Goal: Task Accomplishment & Management: Use online tool/utility

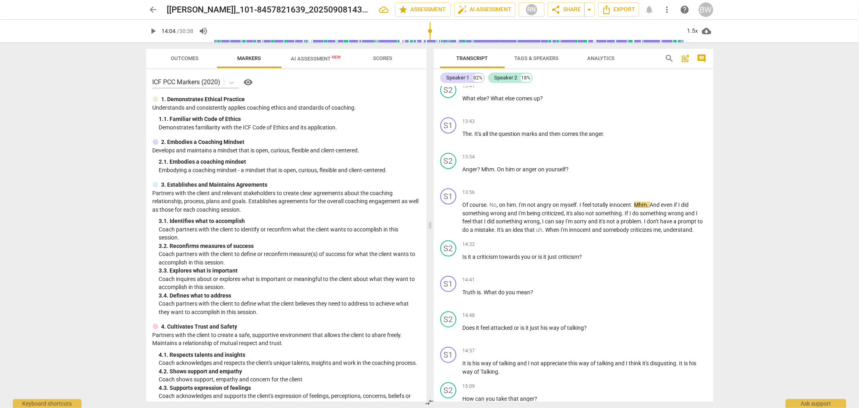
click at [321, 63] on span "AI Assessment New" at bounding box center [316, 58] width 69 height 12
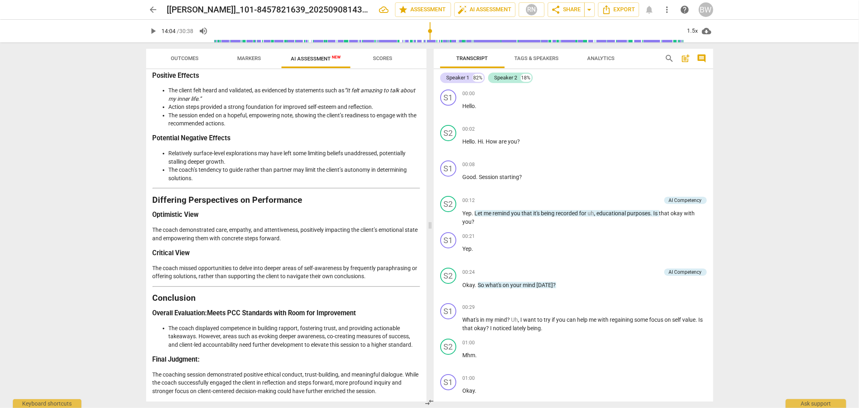
type input "844"
click at [150, 11] on span "arrow_back" at bounding box center [154, 10] width 10 height 10
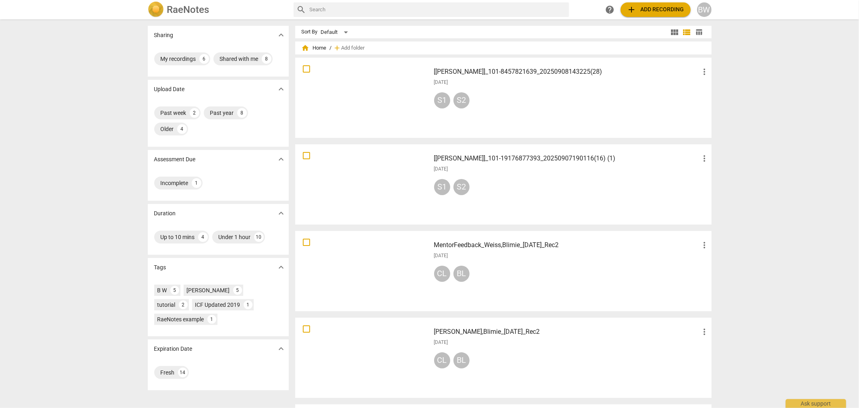
click at [644, 2] on button "add Add recording" at bounding box center [656, 9] width 70 height 14
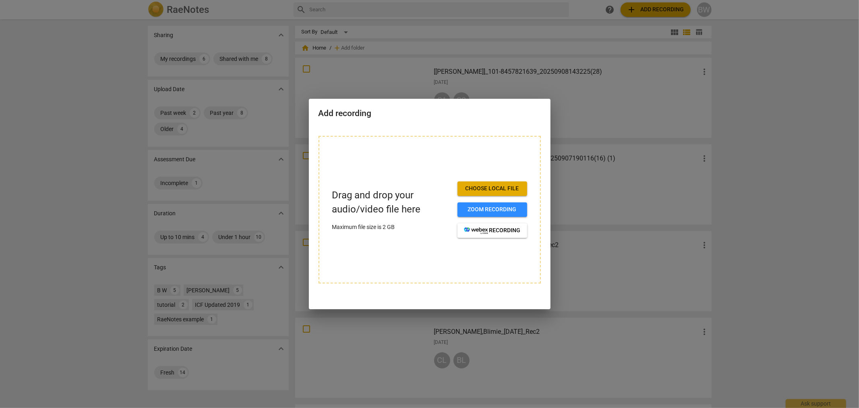
click at [507, 187] on span "Choose local file" at bounding box center [492, 188] width 57 height 8
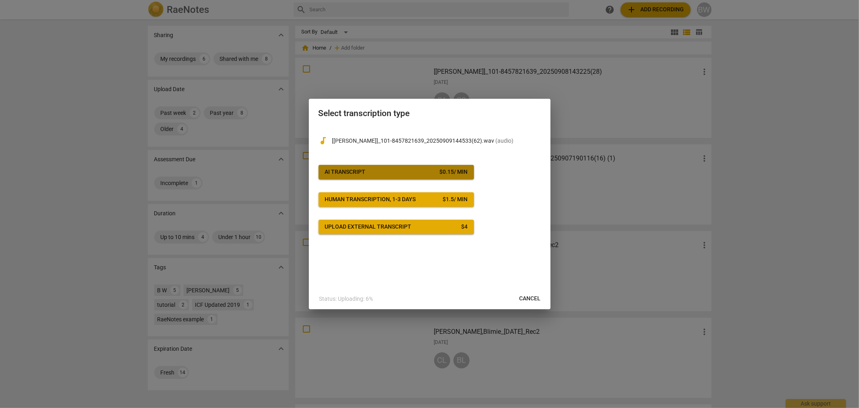
click at [376, 165] on button "AI Transcript $ 0.15 / min" at bounding box center [396, 172] width 155 height 14
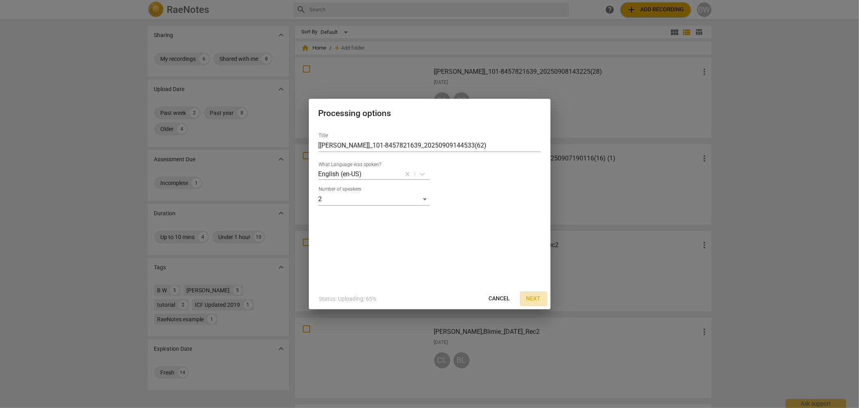
click at [534, 296] on span "Next" at bounding box center [533, 298] width 14 height 8
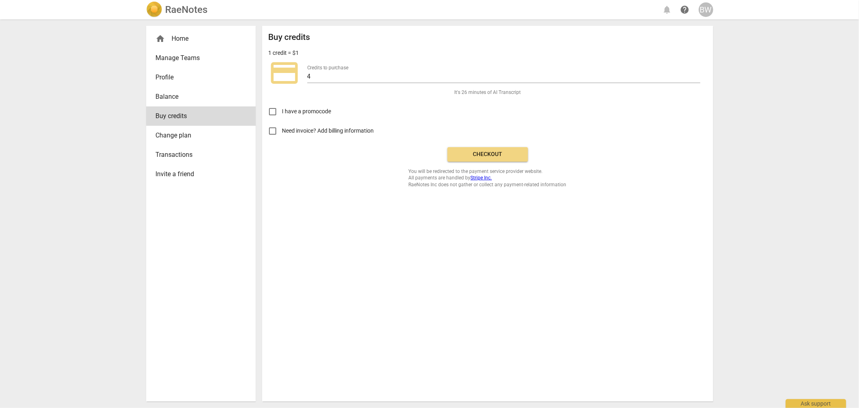
drag, startPoint x: 493, startPoint y: 150, endPoint x: 474, endPoint y: 40, distance: 111.2
click at [493, 150] on span "Checkout" at bounding box center [488, 154] width 68 height 8
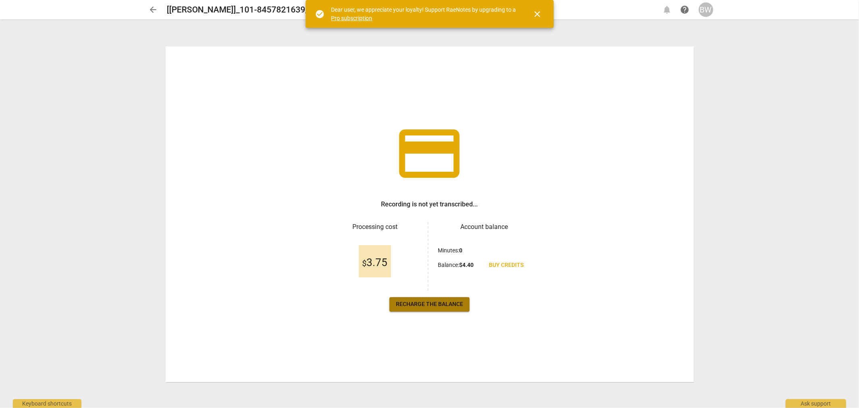
click at [440, 301] on span "Recharge the balance" at bounding box center [429, 304] width 67 height 8
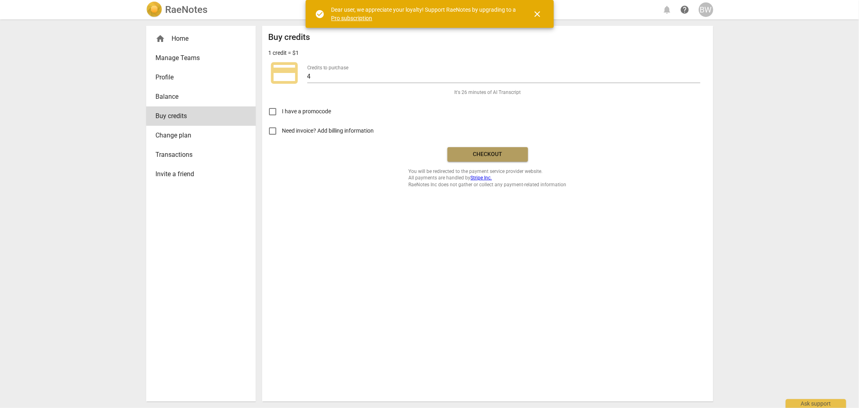
click at [484, 150] on span "Checkout" at bounding box center [488, 154] width 68 height 8
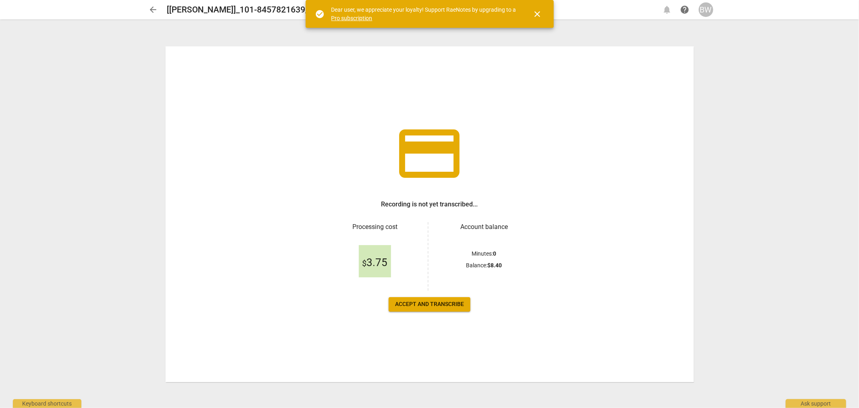
click at [424, 307] on span "Accept and transcribe" at bounding box center [429, 304] width 69 height 8
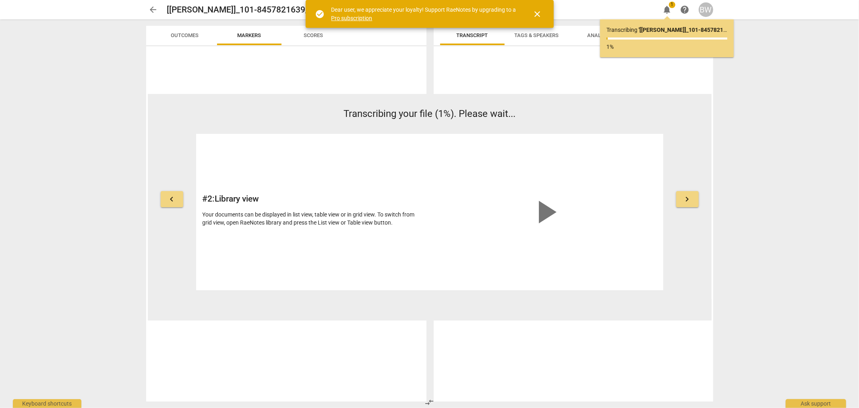
click at [537, 16] on span "close" at bounding box center [538, 14] width 10 height 10
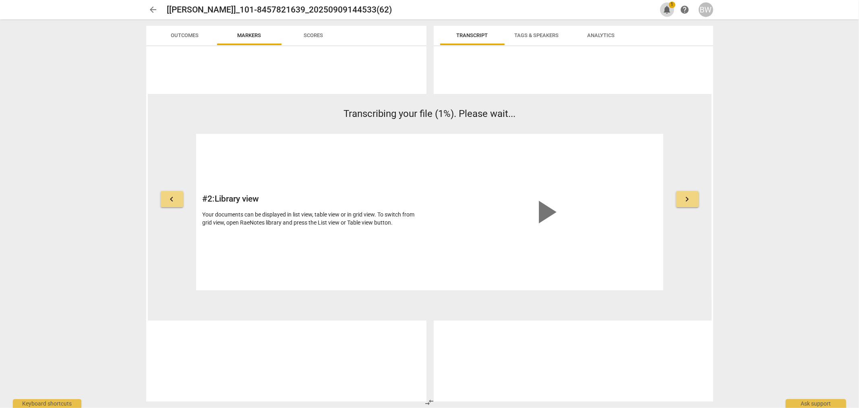
click at [667, 7] on span "notifications" at bounding box center [667, 10] width 10 height 10
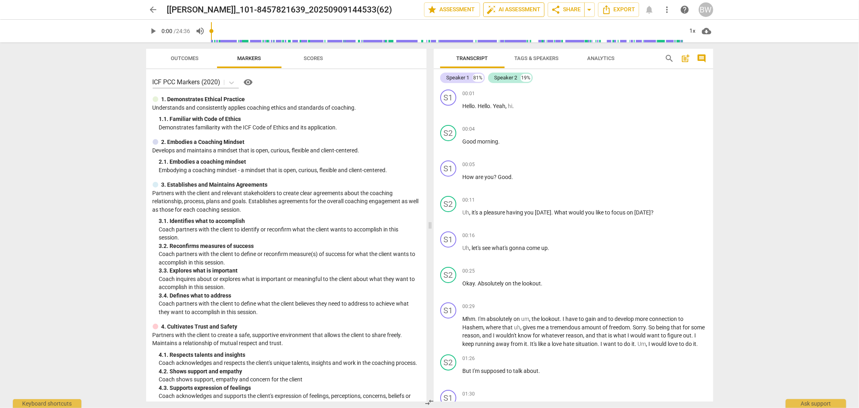
click at [510, 8] on span "auto_fix_high AI Assessment" at bounding box center [514, 10] width 54 height 10
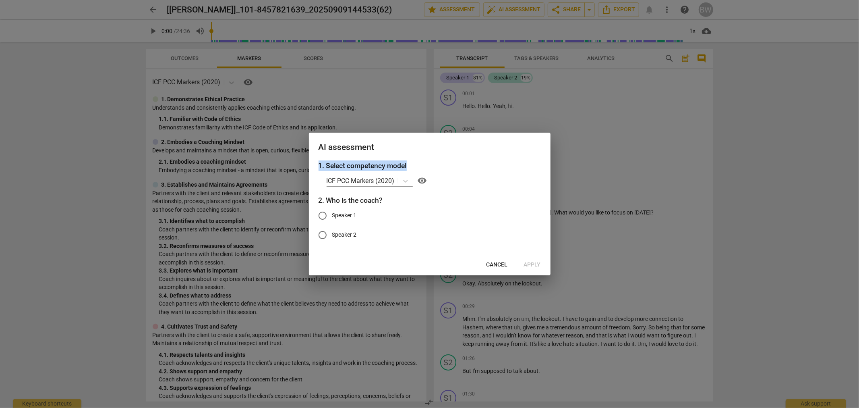
drag, startPoint x: 501, startPoint y: 148, endPoint x: 419, endPoint y: 170, distance: 84.3
click at [419, 170] on div "AI assessment 1. Select competency model ICF PCC Markers (2020) visibility 2. W…" at bounding box center [430, 203] width 242 height 142
click at [499, 146] on h2 "AI assessment" at bounding box center [430, 147] width 222 height 10
click at [495, 263] on span "Cancel" at bounding box center [496, 265] width 21 height 8
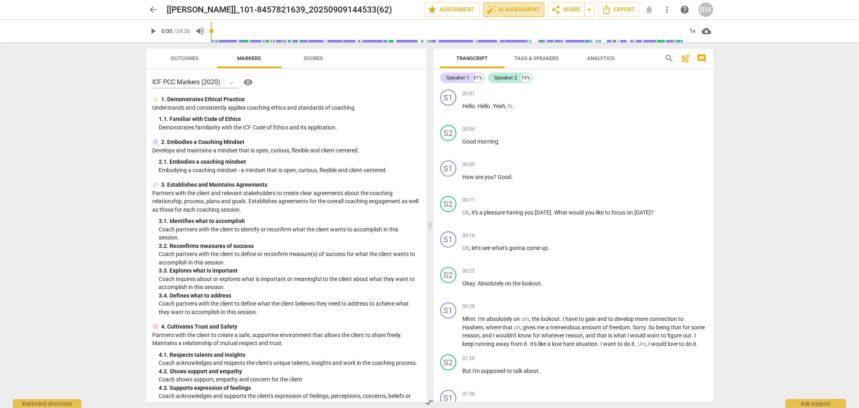
click at [514, 4] on button "auto_fix_high AI Assessment" at bounding box center [513, 9] width 61 height 14
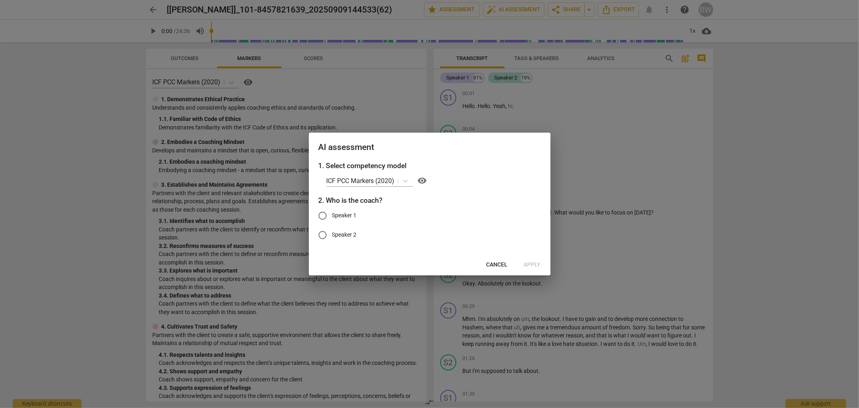
click at [324, 234] on input "Speaker 2" at bounding box center [322, 234] width 19 height 19
radio input "true"
click at [532, 263] on span "Apply" at bounding box center [532, 265] width 17 height 8
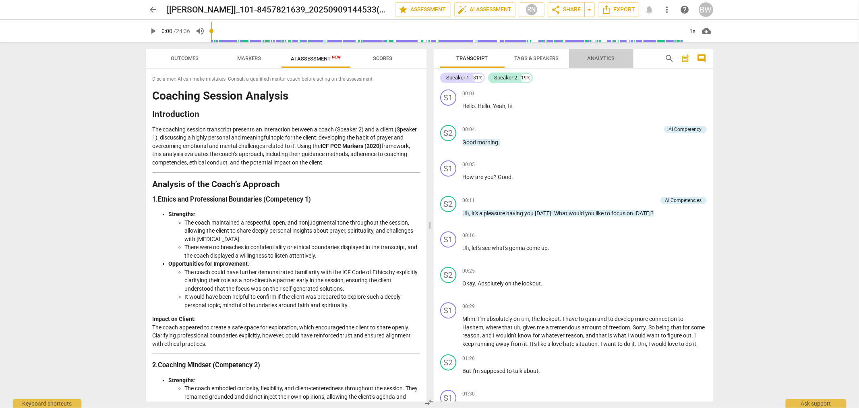
click at [602, 58] on span "Analytics" at bounding box center [601, 58] width 27 height 6
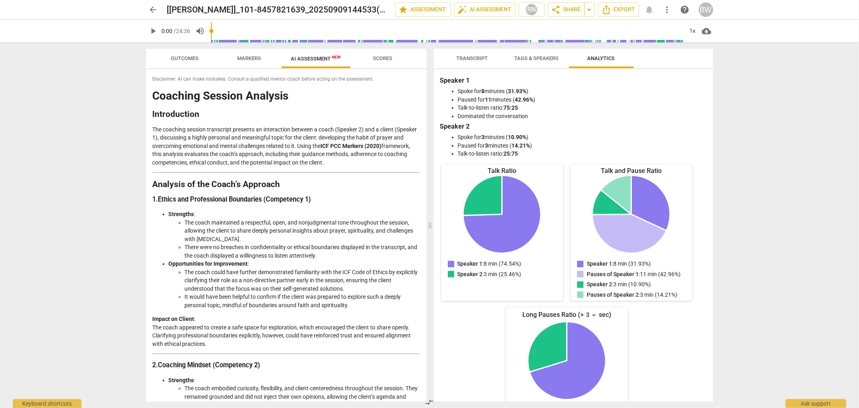
click at [387, 56] on span "Scores" at bounding box center [382, 58] width 19 height 6
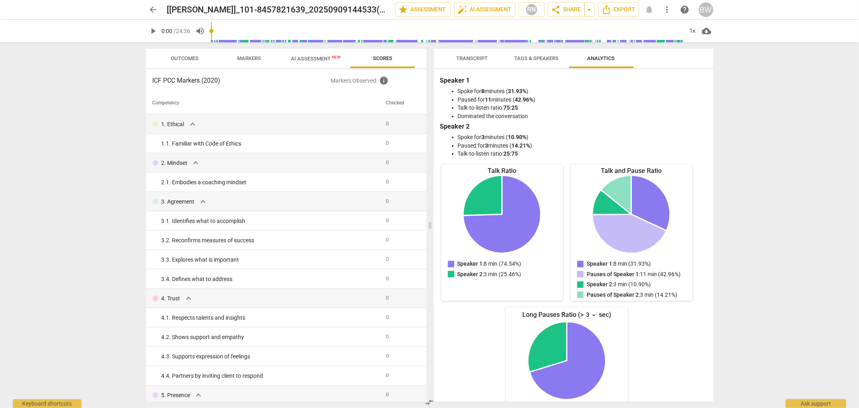
click at [316, 56] on span "AI Assessment New" at bounding box center [316, 59] width 50 height 6
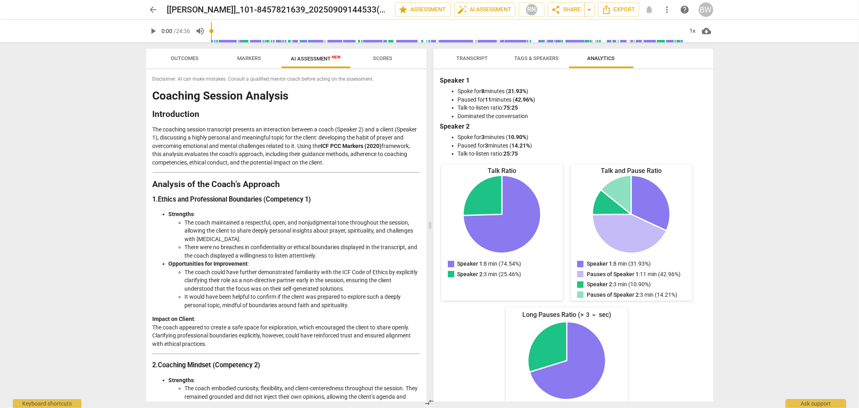
click at [252, 60] on span "Markers" at bounding box center [249, 58] width 24 height 6
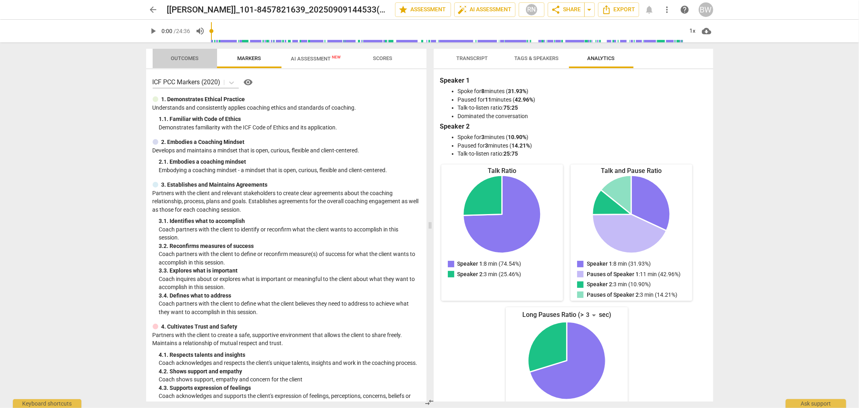
click at [190, 58] on span "Outcomes" at bounding box center [185, 58] width 28 height 6
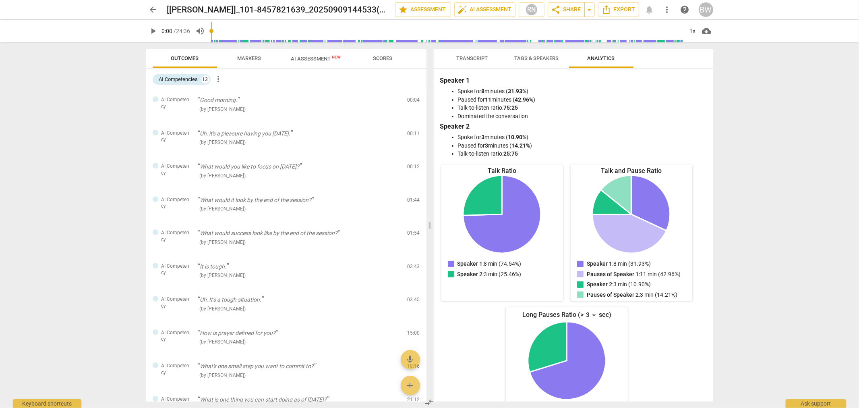
click at [793, 173] on div "arrow_back [Blimie Weiss]_101-8457821639_20250909144533(62) edit star Assessmen…" at bounding box center [429, 204] width 859 height 408
click at [313, 61] on span "AI Assessment New" at bounding box center [316, 59] width 50 height 6
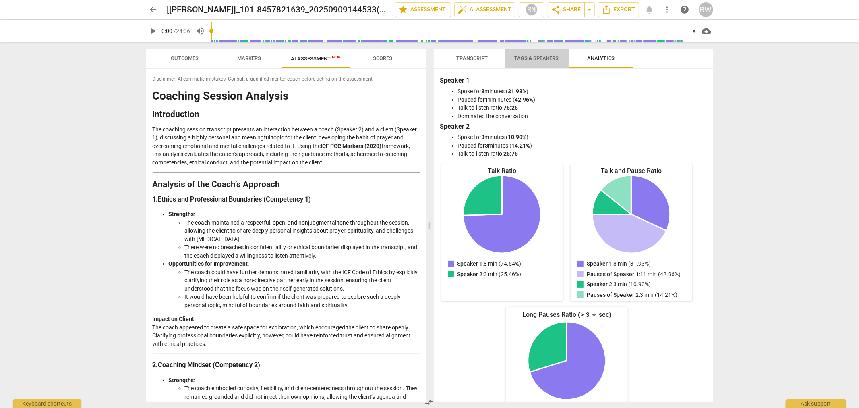
click at [534, 61] on span "Tags & Speakers" at bounding box center [537, 58] width 44 height 6
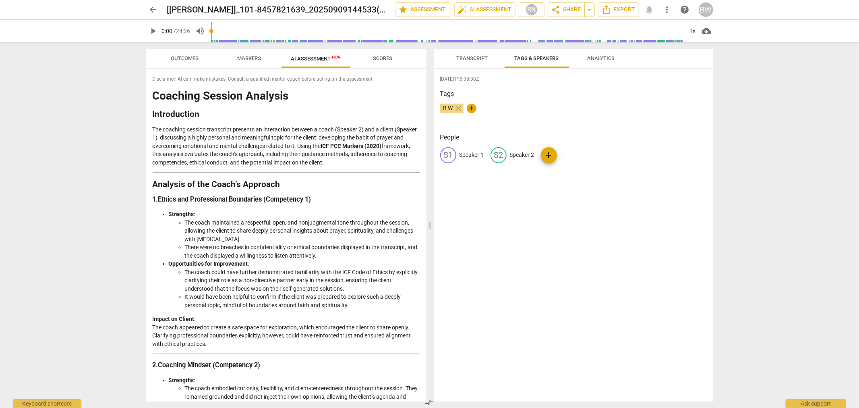
click at [458, 55] on span "Transcript" at bounding box center [472, 58] width 31 height 6
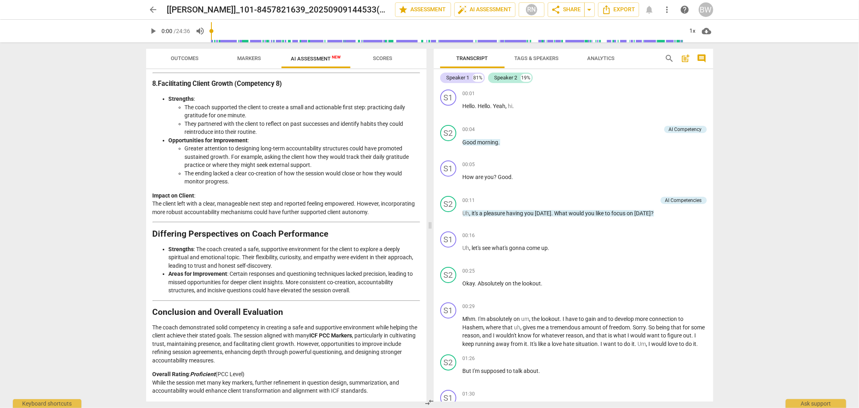
scroll to position [1192, 0]
click at [766, 153] on div "arrow_back [Blimie Weiss]_101-8457821639_20250909144533(62) edit star Assessmen…" at bounding box center [429, 204] width 859 height 408
click at [152, 12] on span "arrow_back" at bounding box center [154, 10] width 10 height 10
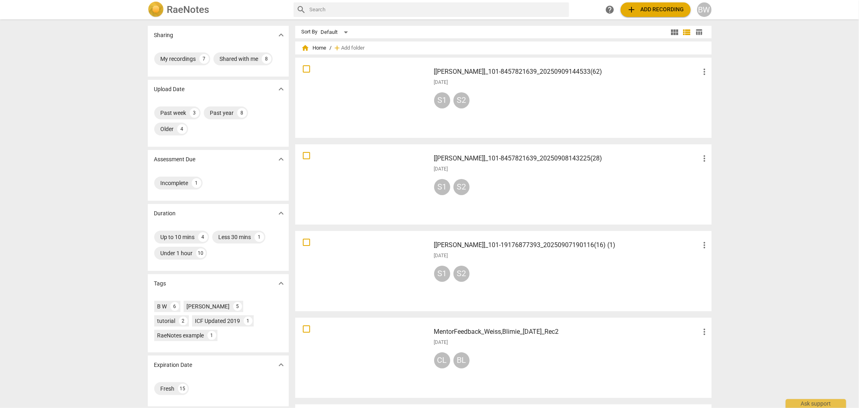
click at [569, 196] on div "S1 S2" at bounding box center [571, 188] width 275 height 19
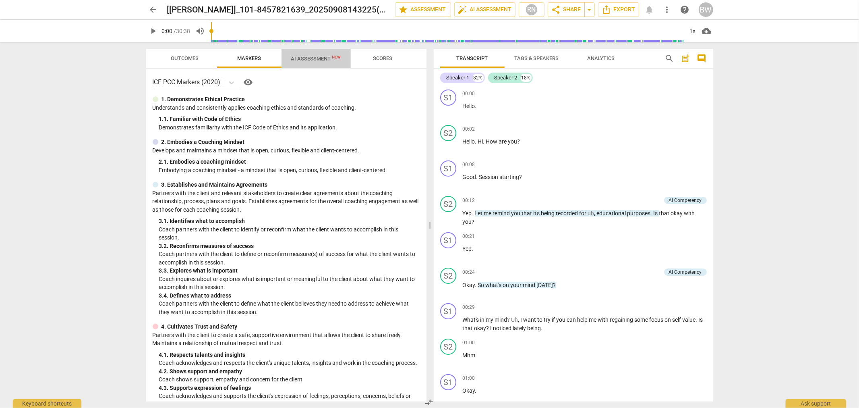
click at [311, 56] on span "AI Assessment New" at bounding box center [316, 59] width 50 height 6
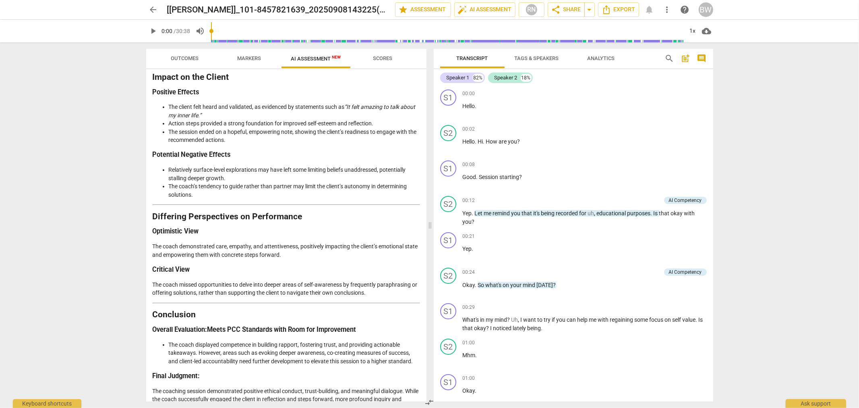
scroll to position [1238, 0]
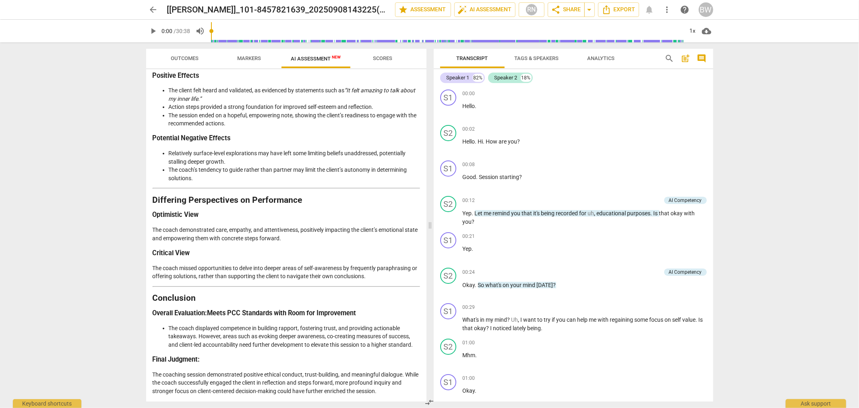
click at [770, 267] on div "arrow_back [Blimie Weiss]_101-8457821639_20250908143225(28) edit star Assessmen…" at bounding box center [429, 204] width 859 height 408
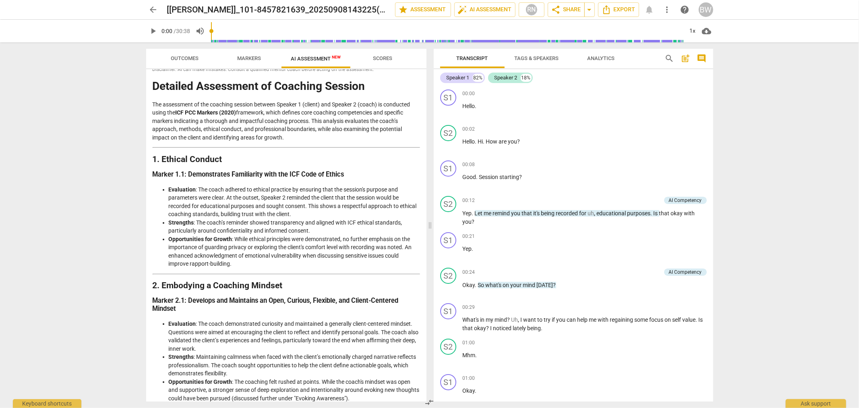
scroll to position [0, 0]
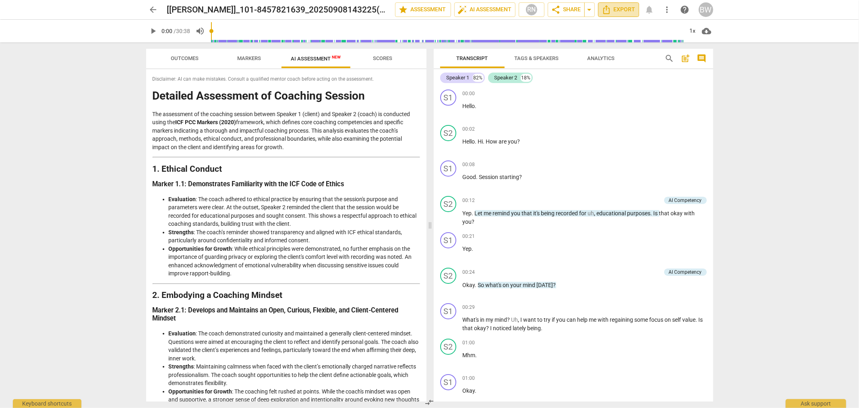
click at [622, 10] on span "Export" at bounding box center [619, 10] width 34 height 10
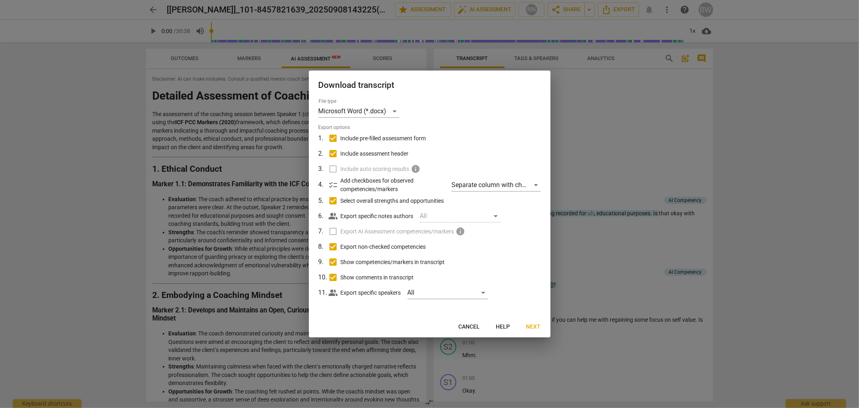
click at [534, 327] on span "Next" at bounding box center [533, 327] width 14 height 8
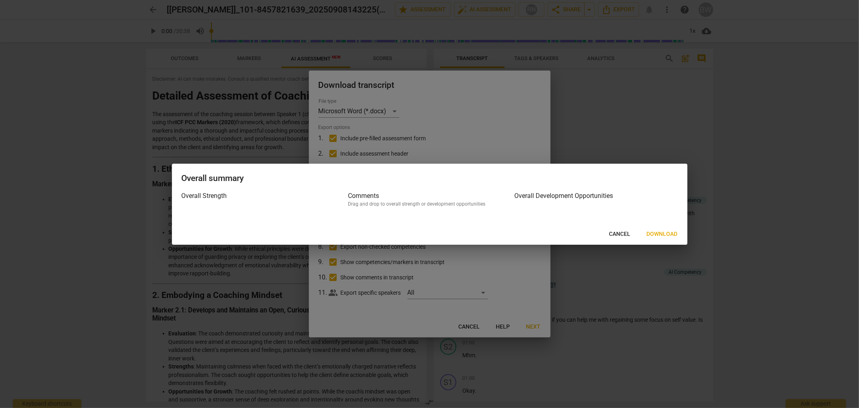
click at [615, 233] on span "Cancel" at bounding box center [619, 234] width 21 height 8
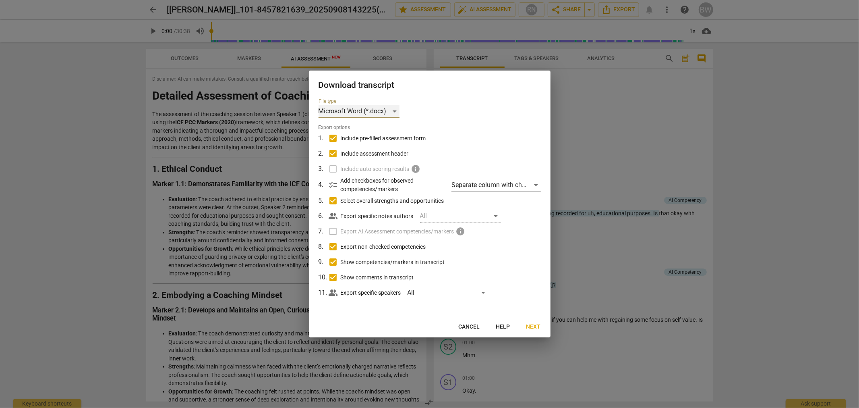
click at [395, 109] on div "Microsoft Word (*.docx)" at bounding box center [359, 111] width 81 height 13
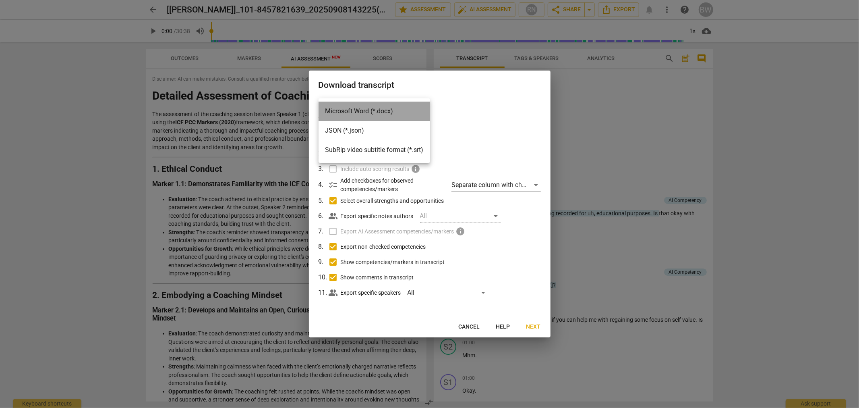
click at [395, 109] on li "Microsoft Word (*.docx)" at bounding box center [375, 110] width 112 height 19
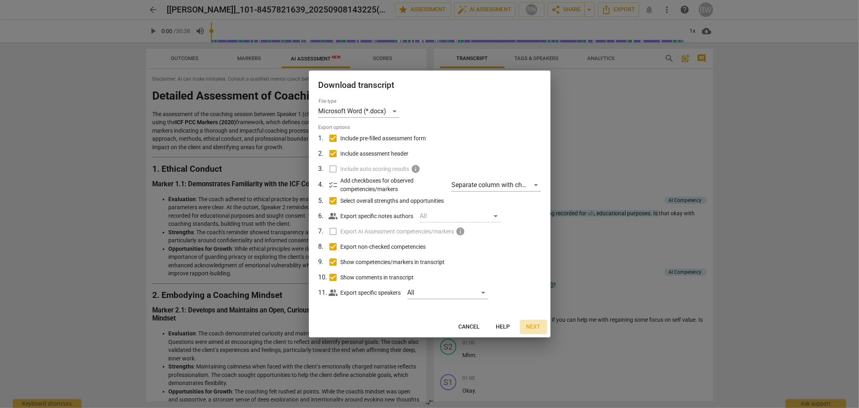
click at [535, 331] on button "Next" at bounding box center [533, 326] width 27 height 14
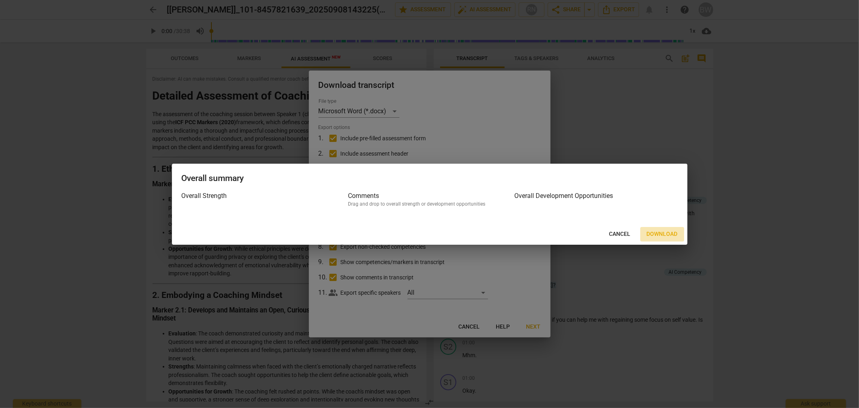
click at [664, 231] on span "Download" at bounding box center [662, 234] width 31 height 8
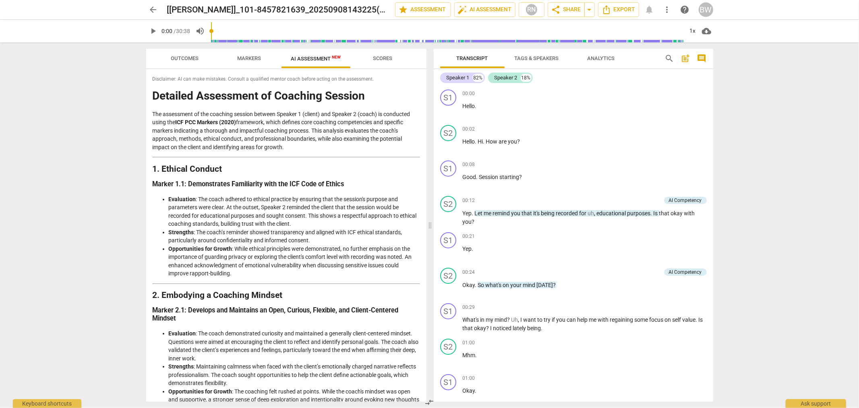
click at [152, 9] on span "arrow_back" at bounding box center [154, 10] width 10 height 10
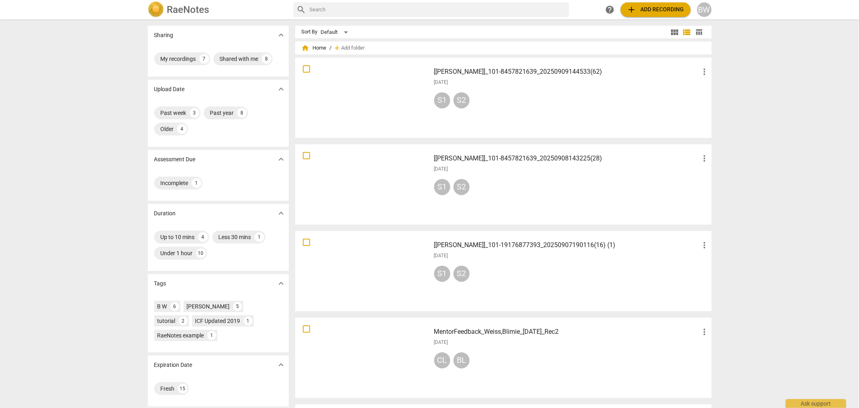
click at [538, 115] on div "[Blimie Weiss]_101-8457821639_20250909144533(62) more_vert 2025-09-09 S1 S2" at bounding box center [572, 97] width 288 height 75
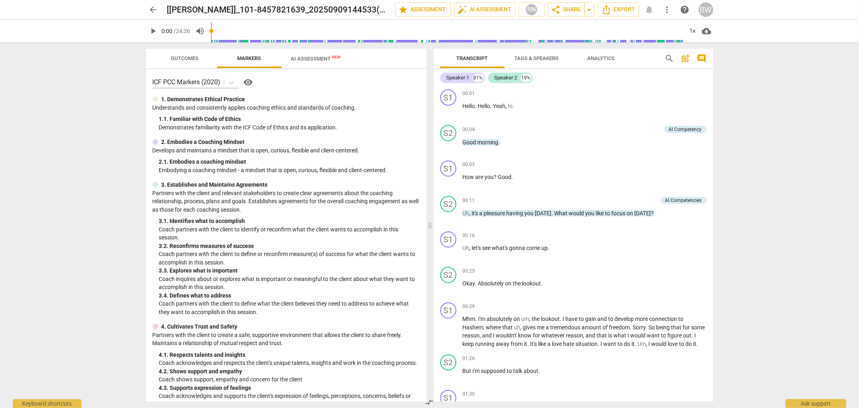
click at [301, 58] on span "AI Assessment New" at bounding box center [316, 59] width 50 height 6
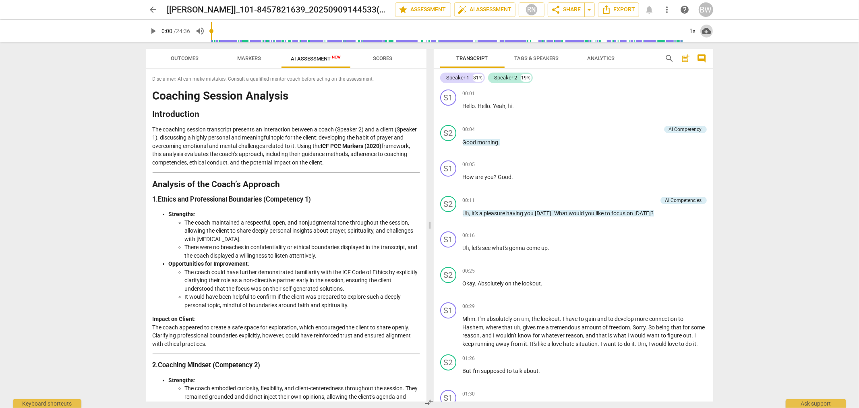
click at [706, 27] on span "cloud_download" at bounding box center [707, 31] width 10 height 10
click at [772, 68] on div at bounding box center [429, 204] width 859 height 408
click at [219, 182] on h2 "Analysis of the Coach’s Approach" at bounding box center [286, 184] width 267 height 8
click at [611, 14] on icon "Export" at bounding box center [607, 10] width 10 height 10
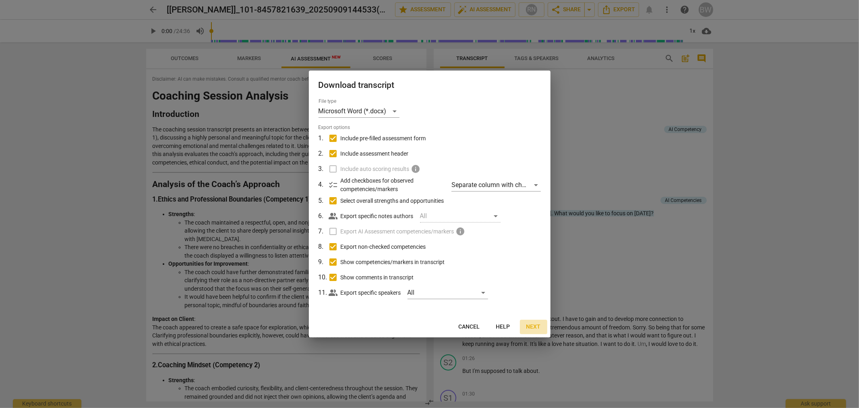
click at [537, 327] on span "Next" at bounding box center [533, 327] width 14 height 8
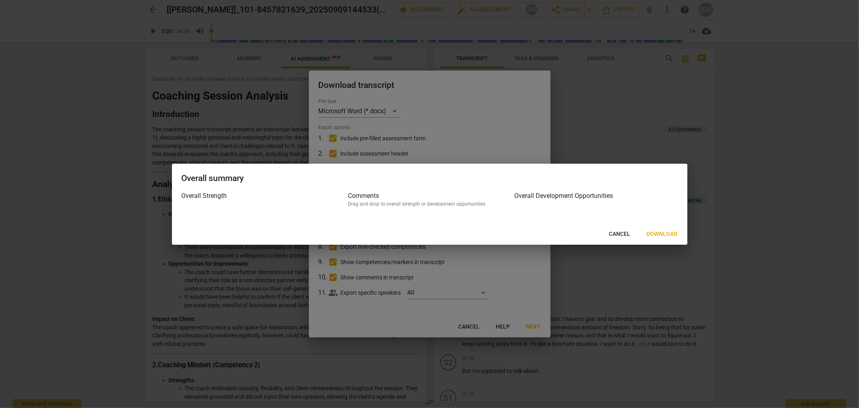
click at [662, 234] on span "Download" at bounding box center [662, 234] width 31 height 8
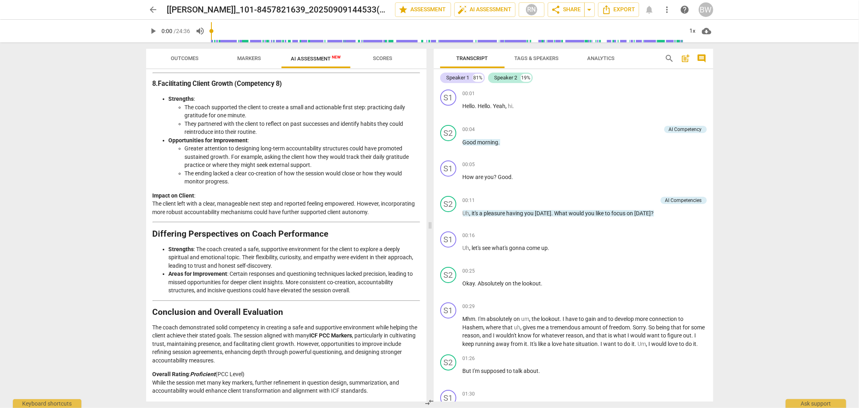
scroll to position [1192, 0]
drag, startPoint x: 191, startPoint y: 372, endPoint x: 246, endPoint y: 374, distance: 55.2
click at [246, 374] on p "Overall Rating : Proficient (PCC Level) While the session met many key markers,…" at bounding box center [286, 382] width 267 height 25
drag, startPoint x: 154, startPoint y: 373, endPoint x: 246, endPoint y: 375, distance: 92.6
click at [246, 375] on p "Overall Rating : Proficient (PCC Level) While the session met many key markers,…" at bounding box center [286, 382] width 267 height 25
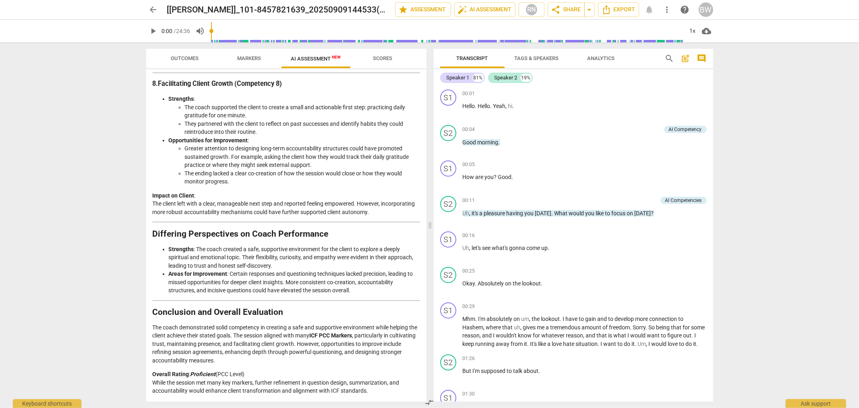
copy p "Overall Rating : Proficient (PCC Level)"
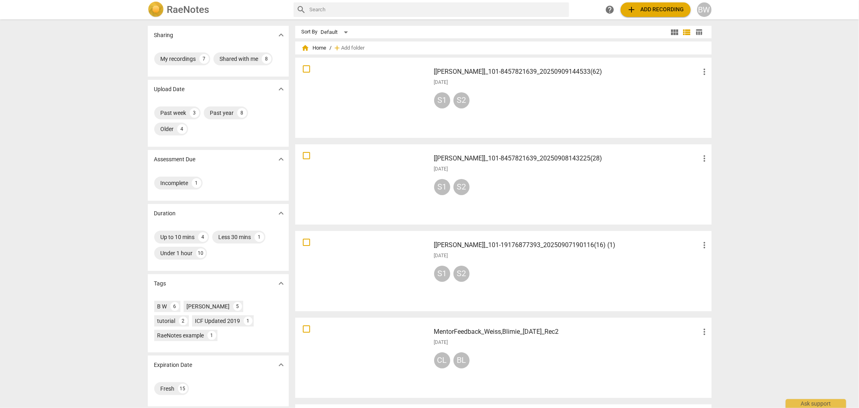
click at [573, 175] on div "[Blimie Weiss]_101-8457821639_20250908143225(28) more_vert 2025-09-08 S1 S2" at bounding box center [572, 184] width 288 height 75
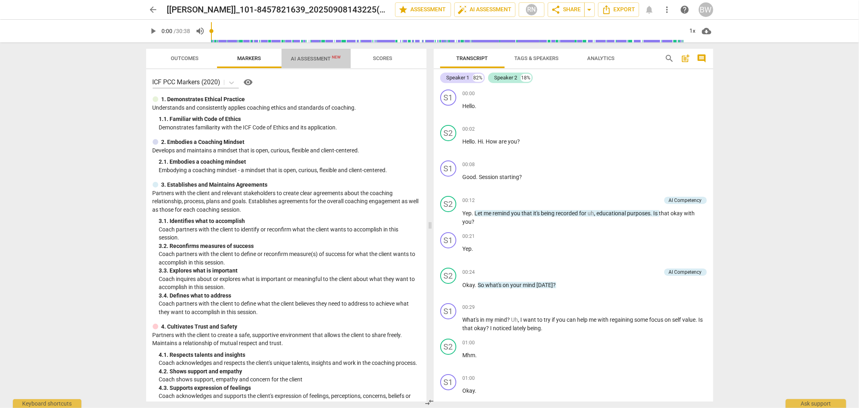
click at [322, 58] on span "AI Assessment New" at bounding box center [316, 59] width 50 height 6
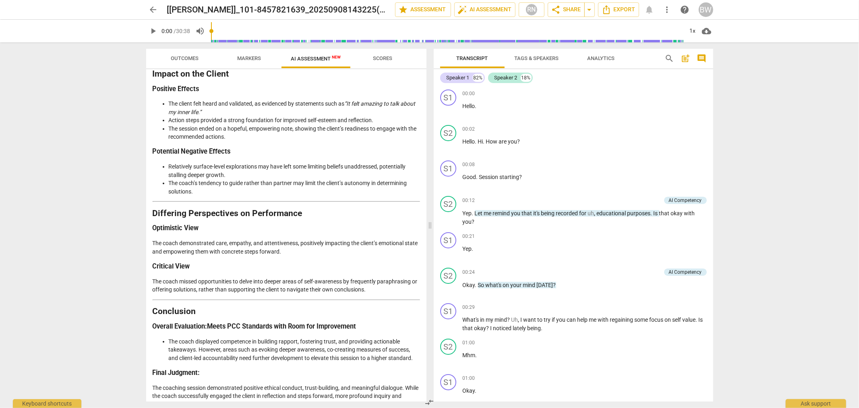
scroll to position [1238, 0]
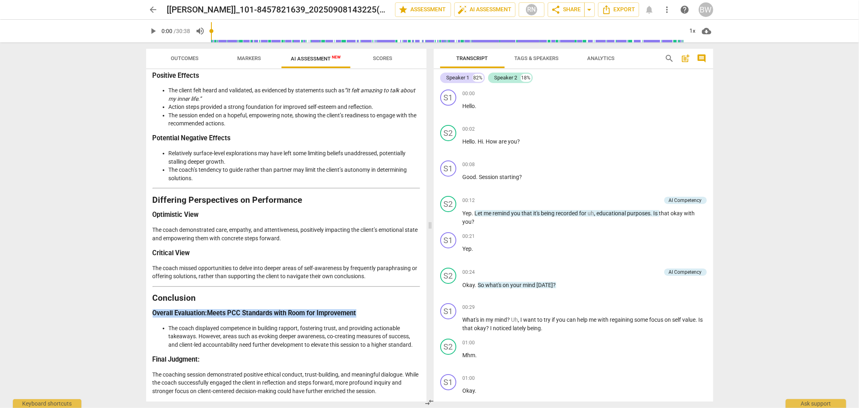
drag, startPoint x: 153, startPoint y: 313, endPoint x: 360, endPoint y: 313, distance: 207.4
click at [360, 313] on h3 "Overall Evaluation : Meets PCC Standards with Room for Improvement" at bounding box center [286, 313] width 267 height 8
copy h3 "Overall Evaluation : Meets PCC Standards with Room for Improvement"
click at [151, 13] on span "arrow_back" at bounding box center [154, 10] width 10 height 10
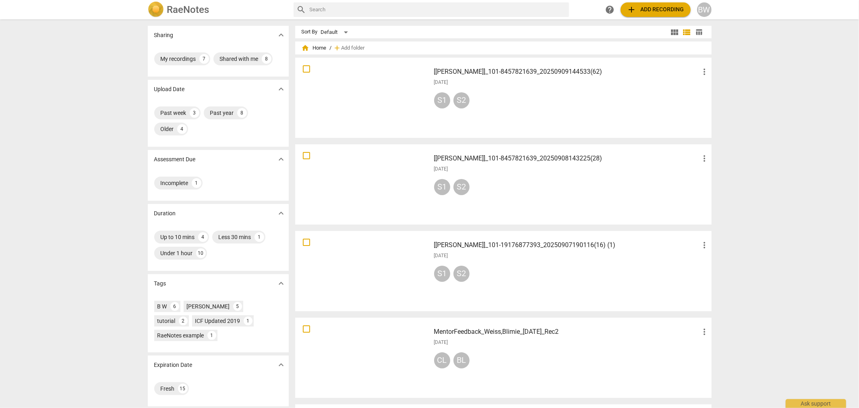
click at [526, 107] on div "S1 S2" at bounding box center [571, 101] width 275 height 19
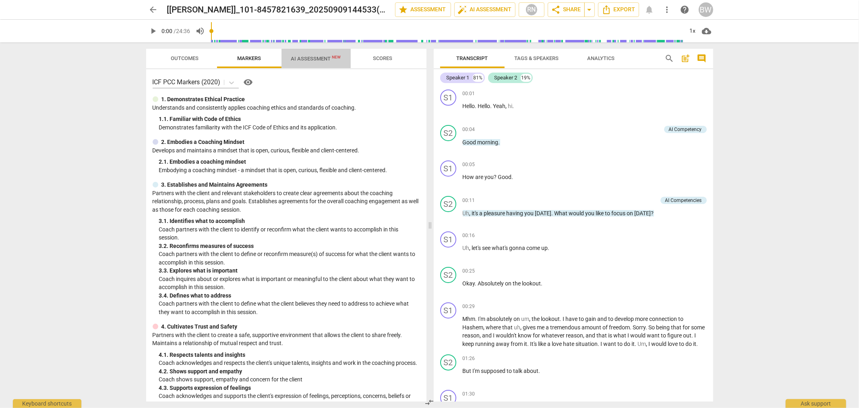
click at [319, 60] on span "AI Assessment New" at bounding box center [316, 59] width 50 height 6
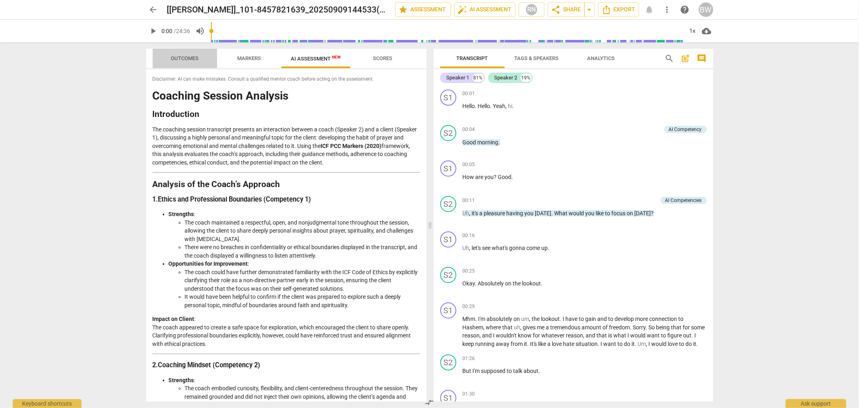
click at [191, 54] on span "Outcomes" at bounding box center [184, 58] width 47 height 11
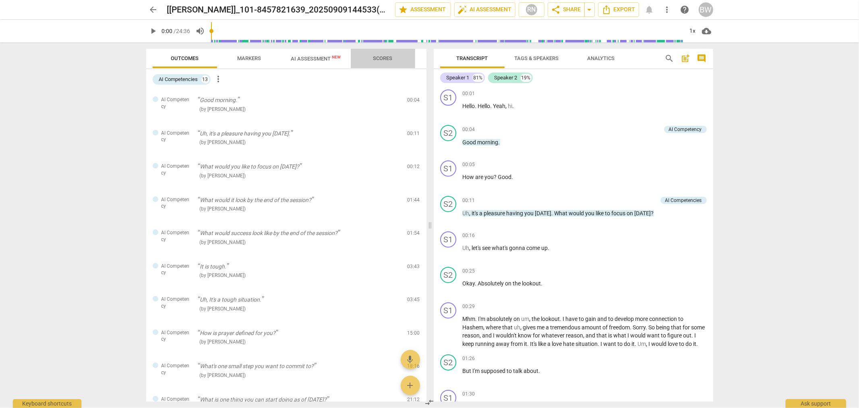
click at [379, 59] on span "Scores" at bounding box center [382, 58] width 19 height 6
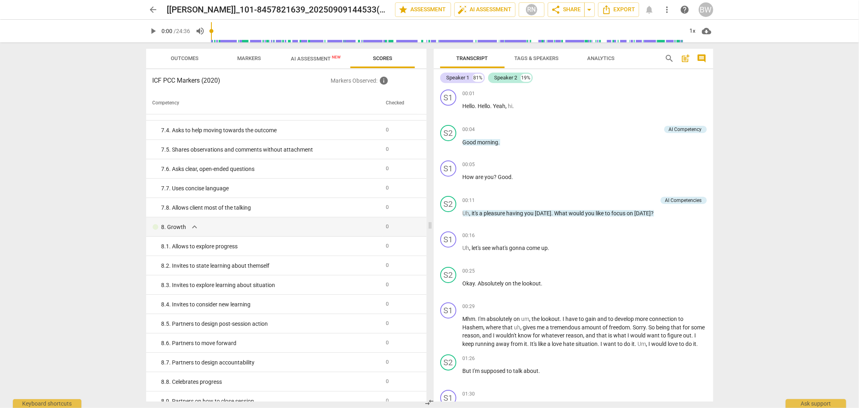
scroll to position [621, 0]
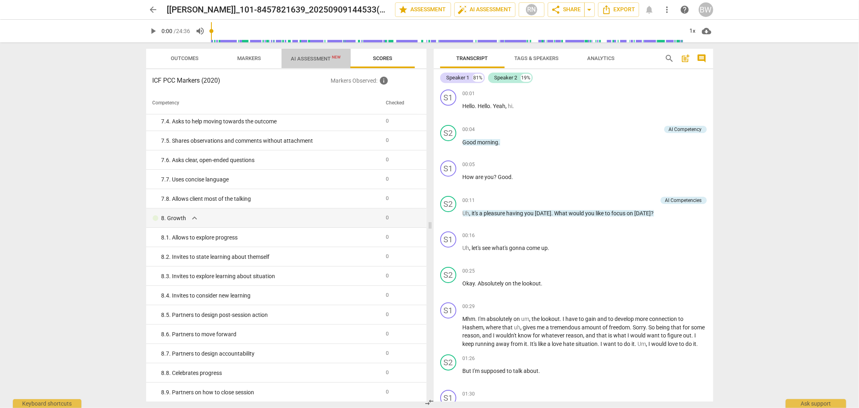
click at [312, 61] on span "AI Assessment New" at bounding box center [316, 59] width 50 height 6
